Goal: Information Seeking & Learning: Learn about a topic

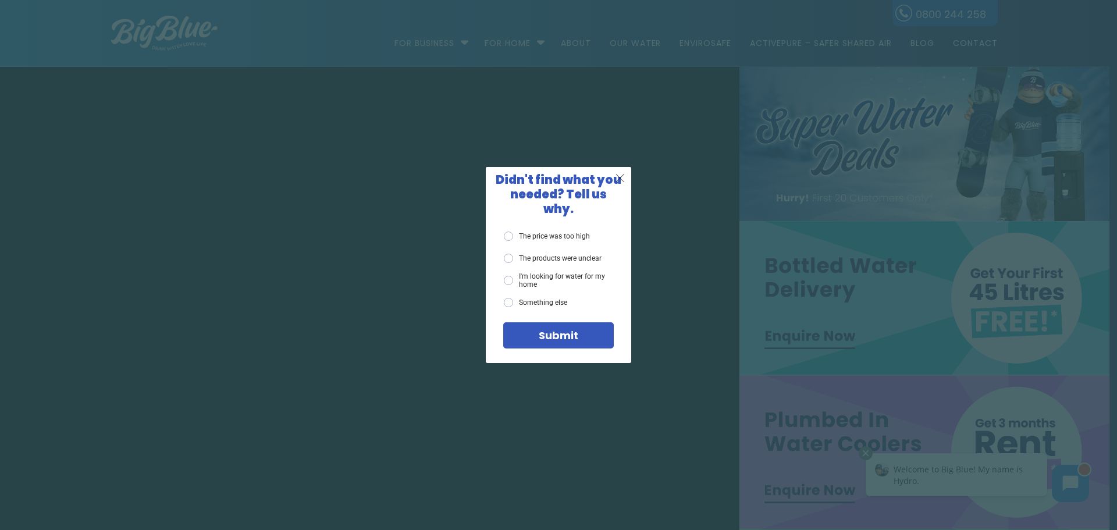
click at [620, 183] on span "X" at bounding box center [620, 177] width 10 height 15
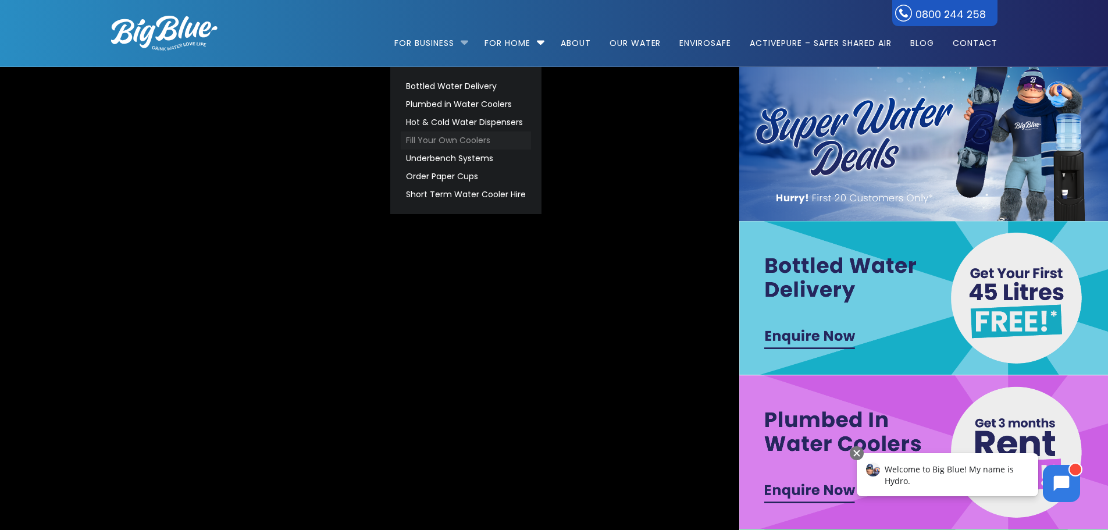
click at [439, 141] on link "Fill Your Own Coolers" at bounding box center [466, 140] width 130 height 18
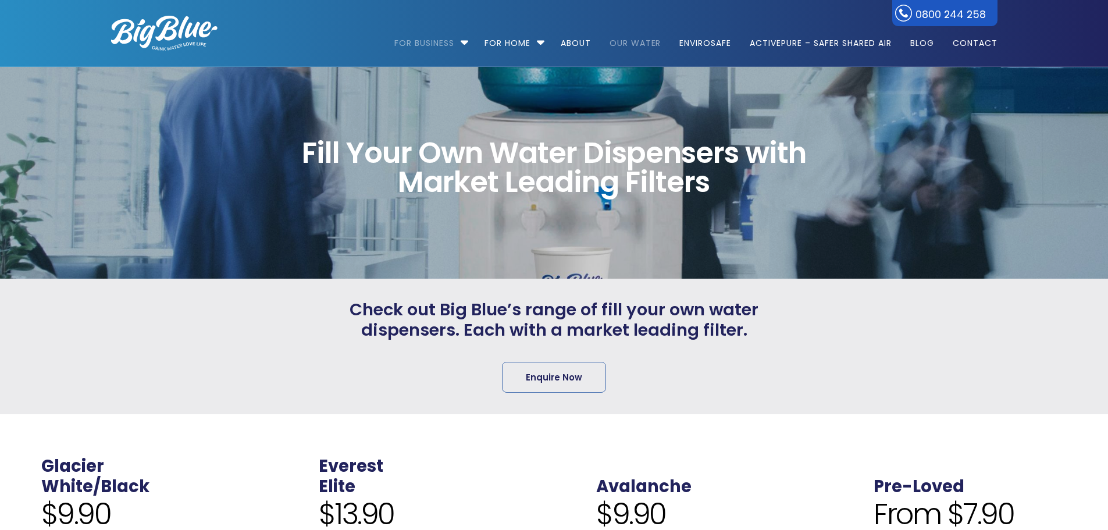
click at [620, 43] on link "Our Water" at bounding box center [636, 37] width 68 height 75
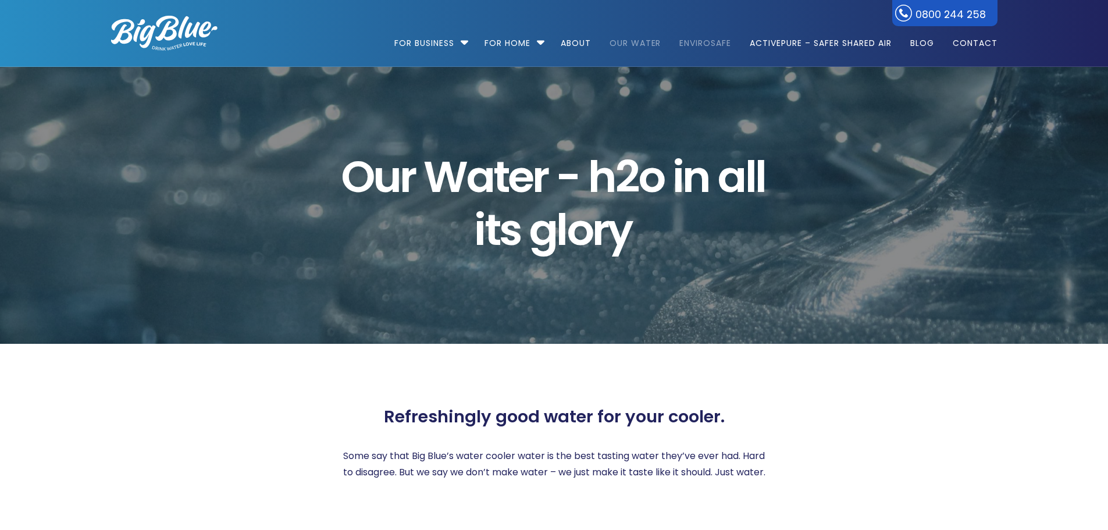
click at [692, 41] on link "EnviroSafe" at bounding box center [705, 37] width 68 height 75
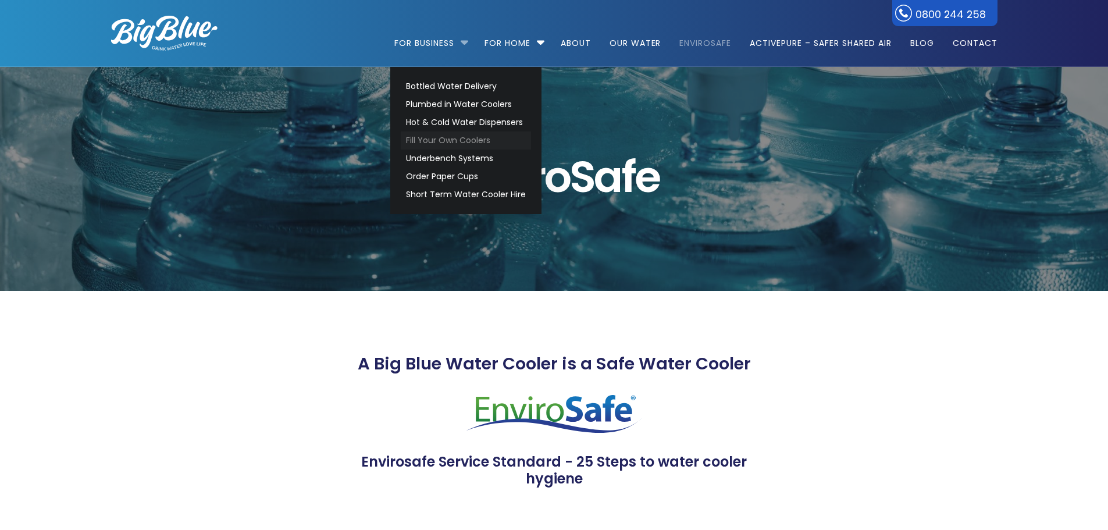
click at [430, 140] on link "Fill Your Own Coolers" at bounding box center [466, 140] width 130 height 18
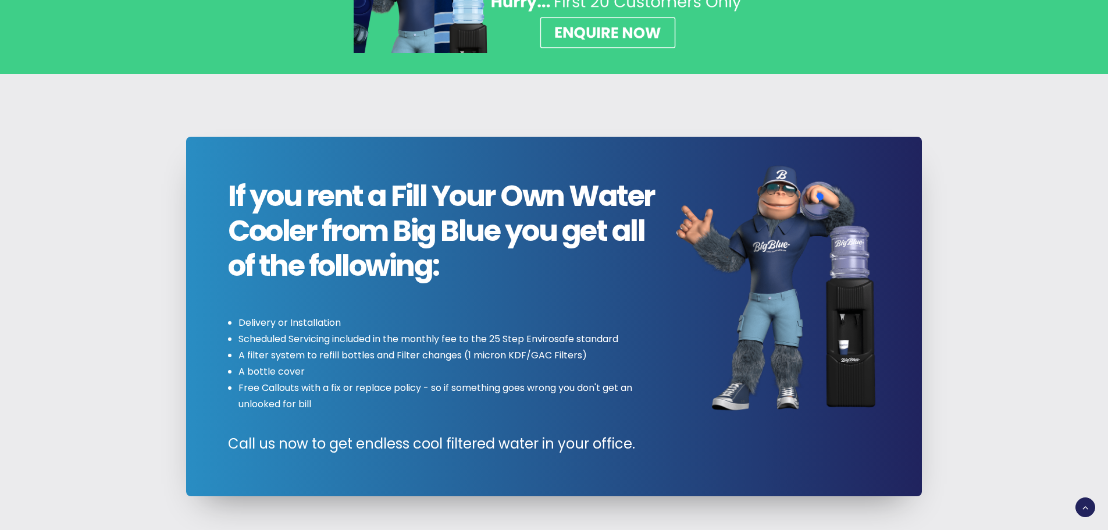
scroll to position [1151, 0]
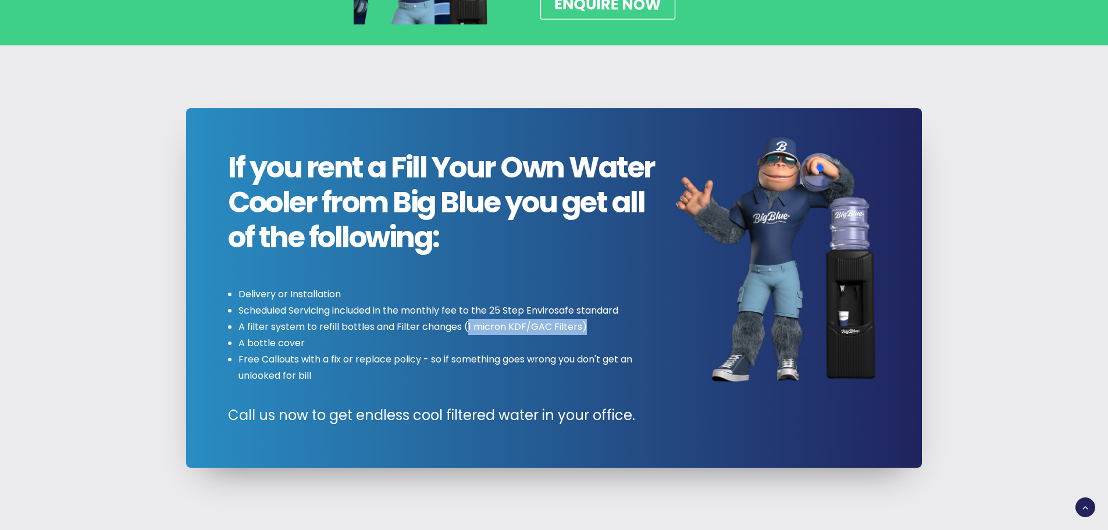
drag, startPoint x: 592, startPoint y: 325, endPoint x: 467, endPoint y: 326, distance: 125.1
click at [467, 326] on li "A filter system to refill bottles and Filter changes (1 micron KDF/GAC Filters)" at bounding box center [447, 327] width 417 height 16
copy li "1 micron KDF/GAC Filters)"
